Goal: Information Seeking & Learning: Compare options

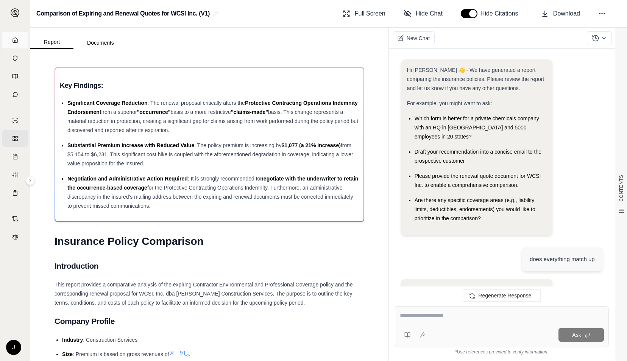
scroll to position [0, 6]
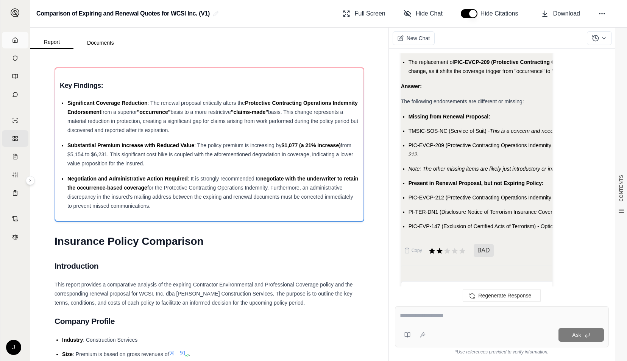
click at [11, 41] on link "Home" at bounding box center [15, 40] width 26 height 17
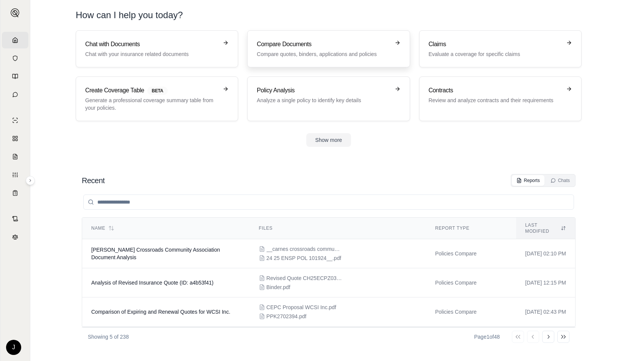
click at [263, 41] on h3 "Compare Documents" at bounding box center [323, 44] width 133 height 9
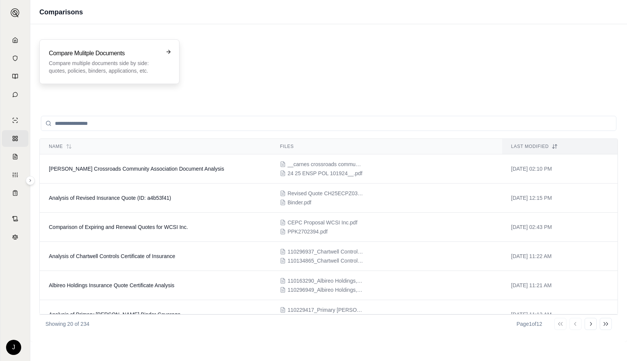
click at [91, 62] on p "Compare multiple documents side by side: quotes, policies, binders, application…" at bounding box center [104, 66] width 110 height 15
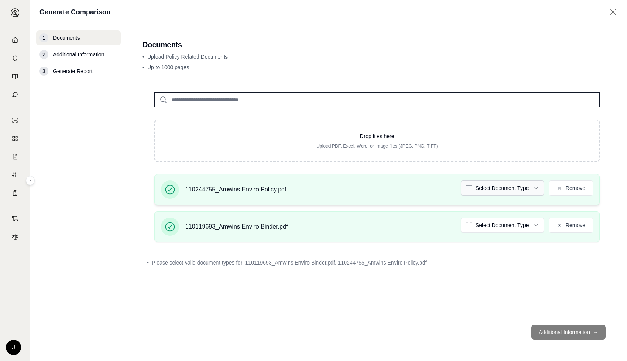
click at [489, 186] on html "Home Vault Prompts Chats Single Policy Comparisons Claims Custom Report Coverag…" at bounding box center [313, 180] width 627 height 361
click at [497, 226] on html "Home Vault Prompts Chats Single Policy Comparisons Claims Custom Report Coverag…" at bounding box center [313, 180] width 627 height 361
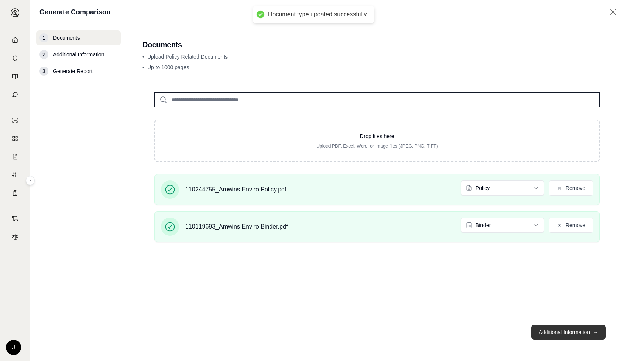
click at [554, 331] on button "Additional Information →" at bounding box center [568, 332] width 75 height 15
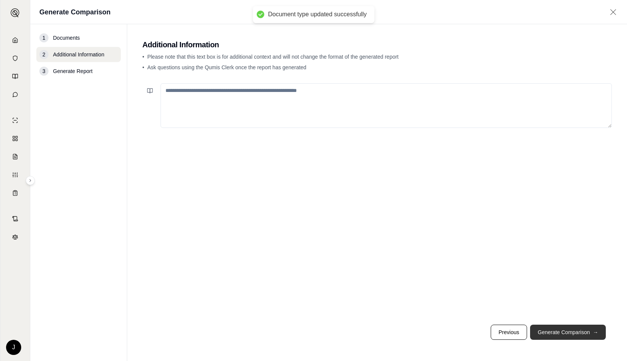
click at [554, 331] on button "Generate Comparison →" at bounding box center [568, 332] width 76 height 15
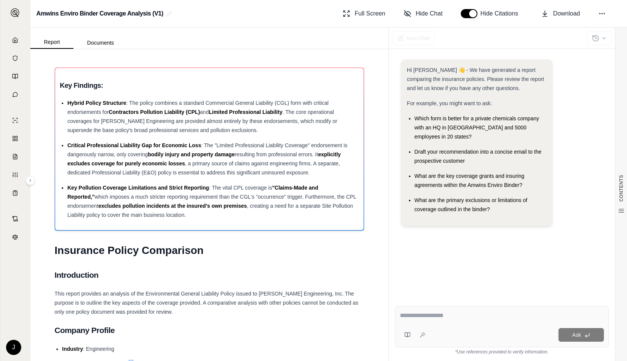
click at [462, 319] on textarea at bounding box center [502, 315] width 204 height 9
type textarea "**********"
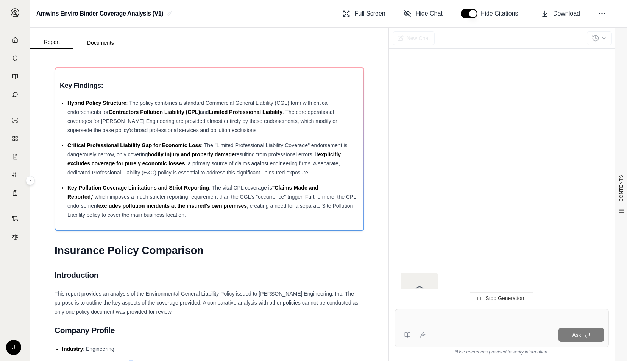
scroll to position [43, 0]
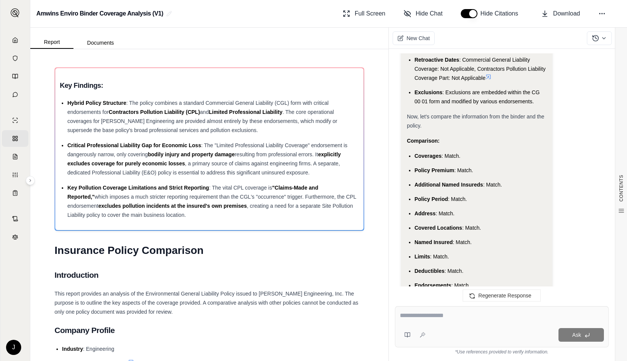
scroll to position [1490, 0]
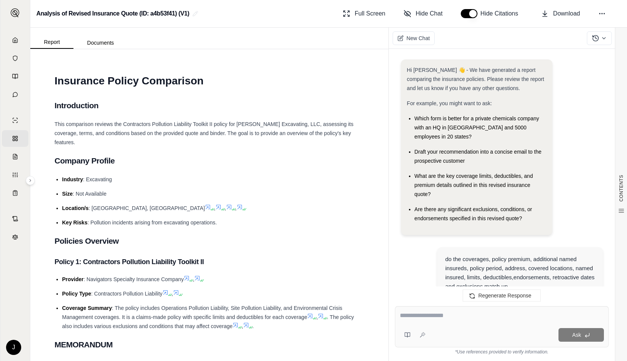
scroll to position [1577, 0]
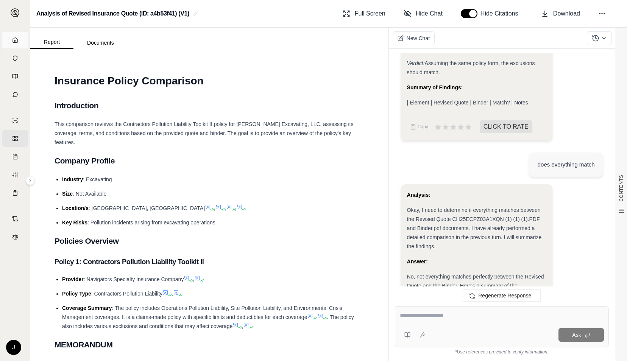
click at [14, 38] on icon at bounding box center [15, 40] width 6 height 6
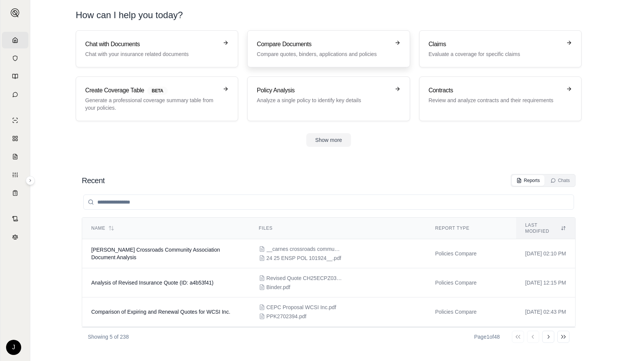
click at [321, 54] on p "Compare quotes, binders, applications and policies" at bounding box center [323, 54] width 133 height 8
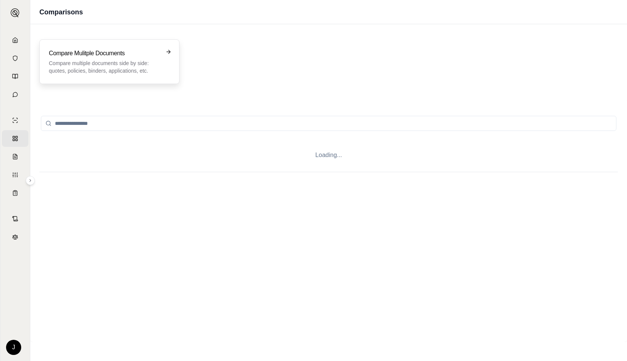
click at [101, 72] on p "Compare multiple documents side by side: quotes, policies, binders, application…" at bounding box center [104, 66] width 110 height 15
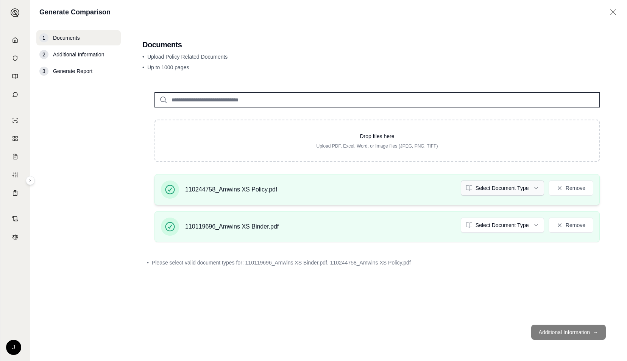
click at [513, 187] on html "Home Vault Prompts Chats Single Policy Comparisons Claims Custom Report Coverag…" at bounding box center [313, 180] width 627 height 361
click at [512, 224] on html "Document type updated successfully Home Vault Prompts Chats Single Policy Compa…" at bounding box center [313, 180] width 627 height 361
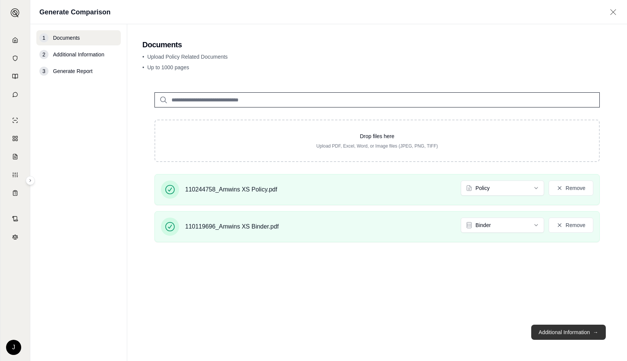
click at [537, 331] on button "Additional Information →" at bounding box center [568, 332] width 75 height 15
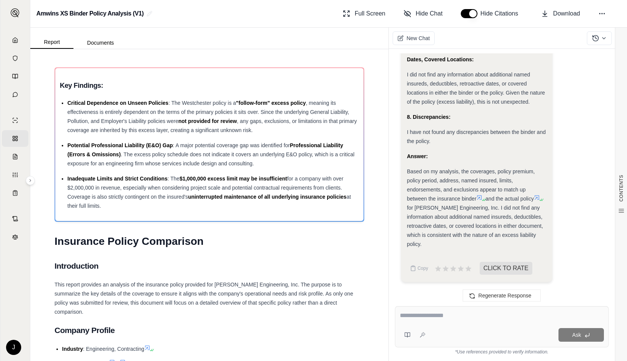
scroll to position [1678, 0]
